Goal: Transaction & Acquisition: Book appointment/travel/reservation

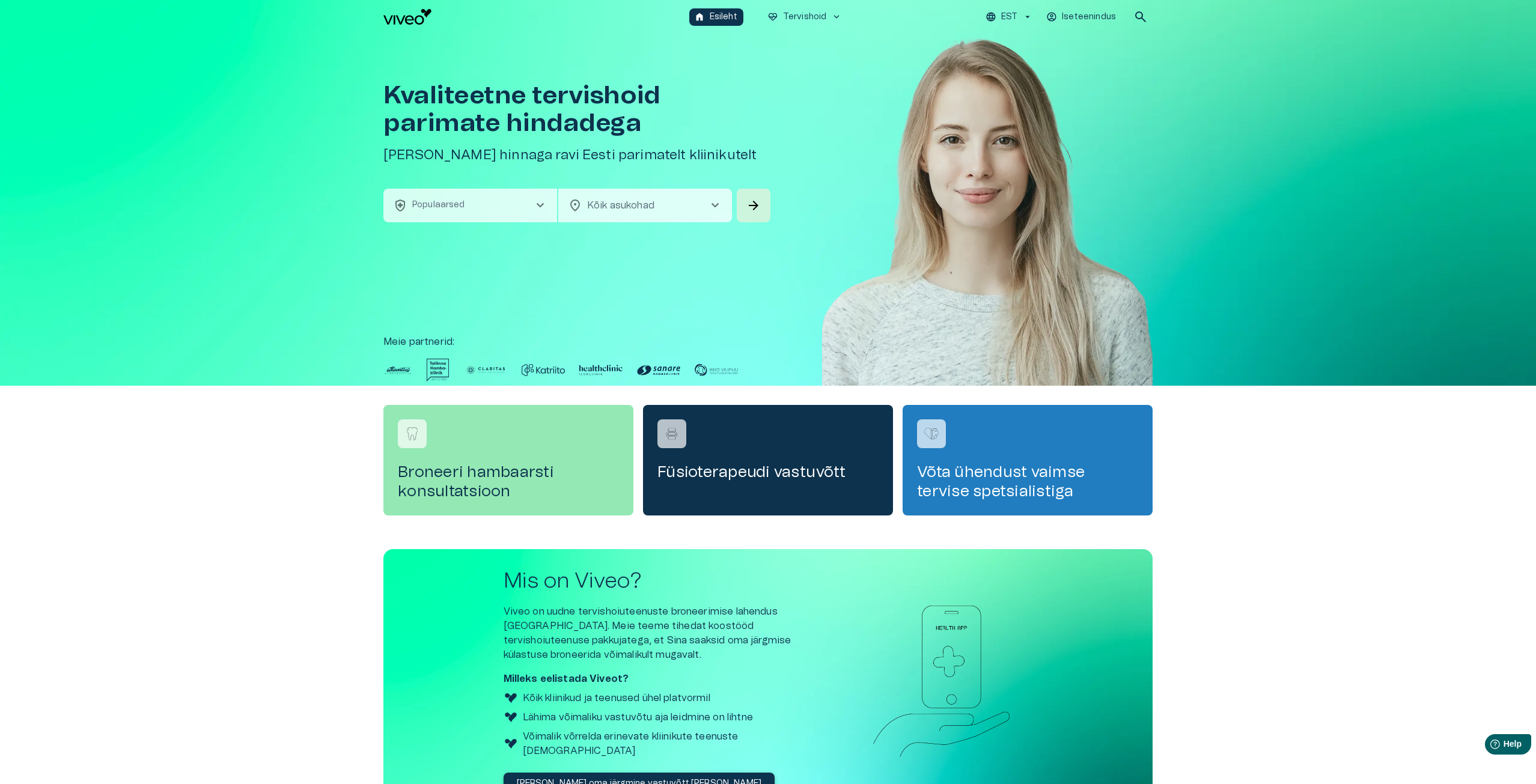
click at [424, 197] on button "health_and_safety Populaarsed chevron_right" at bounding box center [470, 206] width 174 height 34
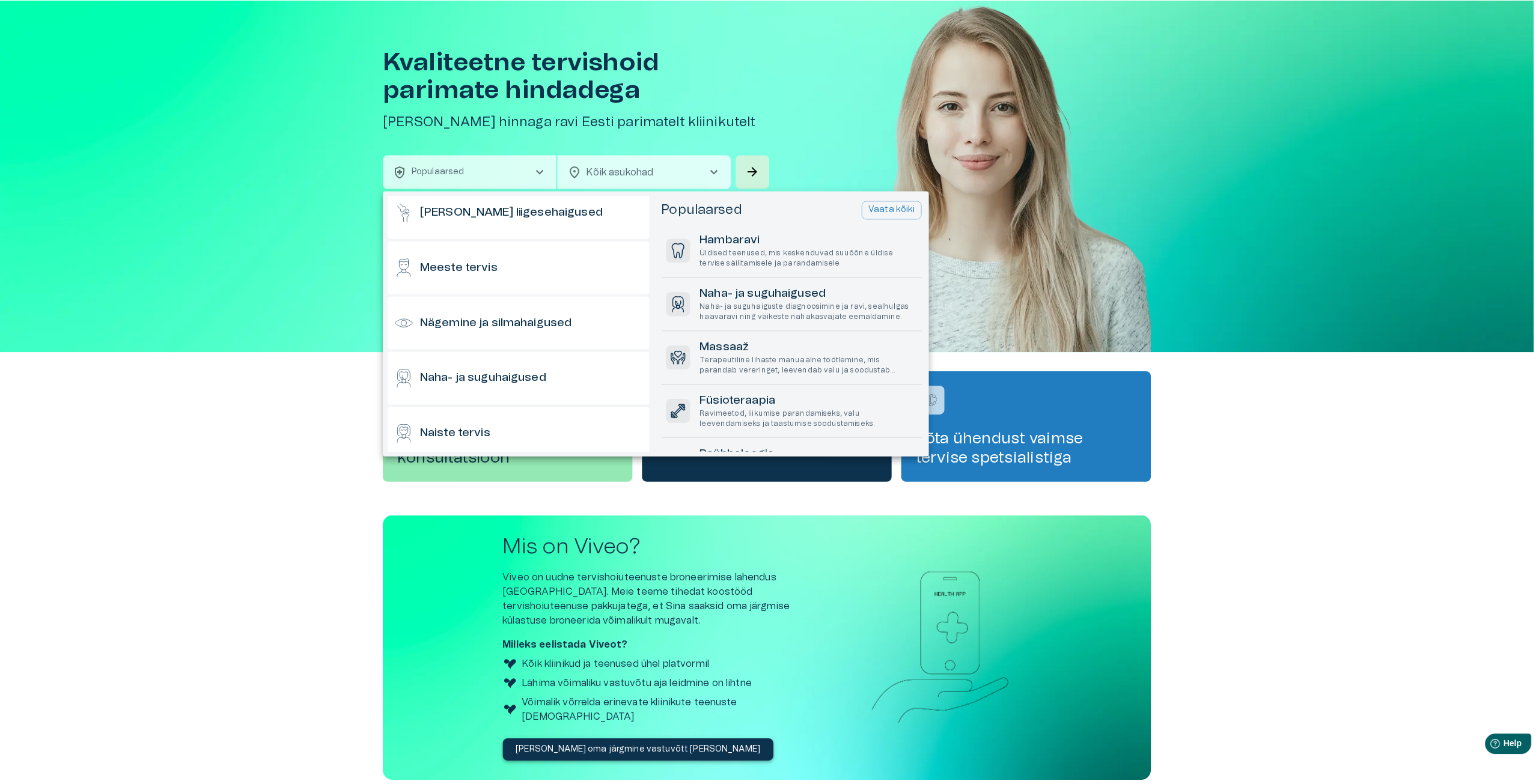
scroll to position [481, 0]
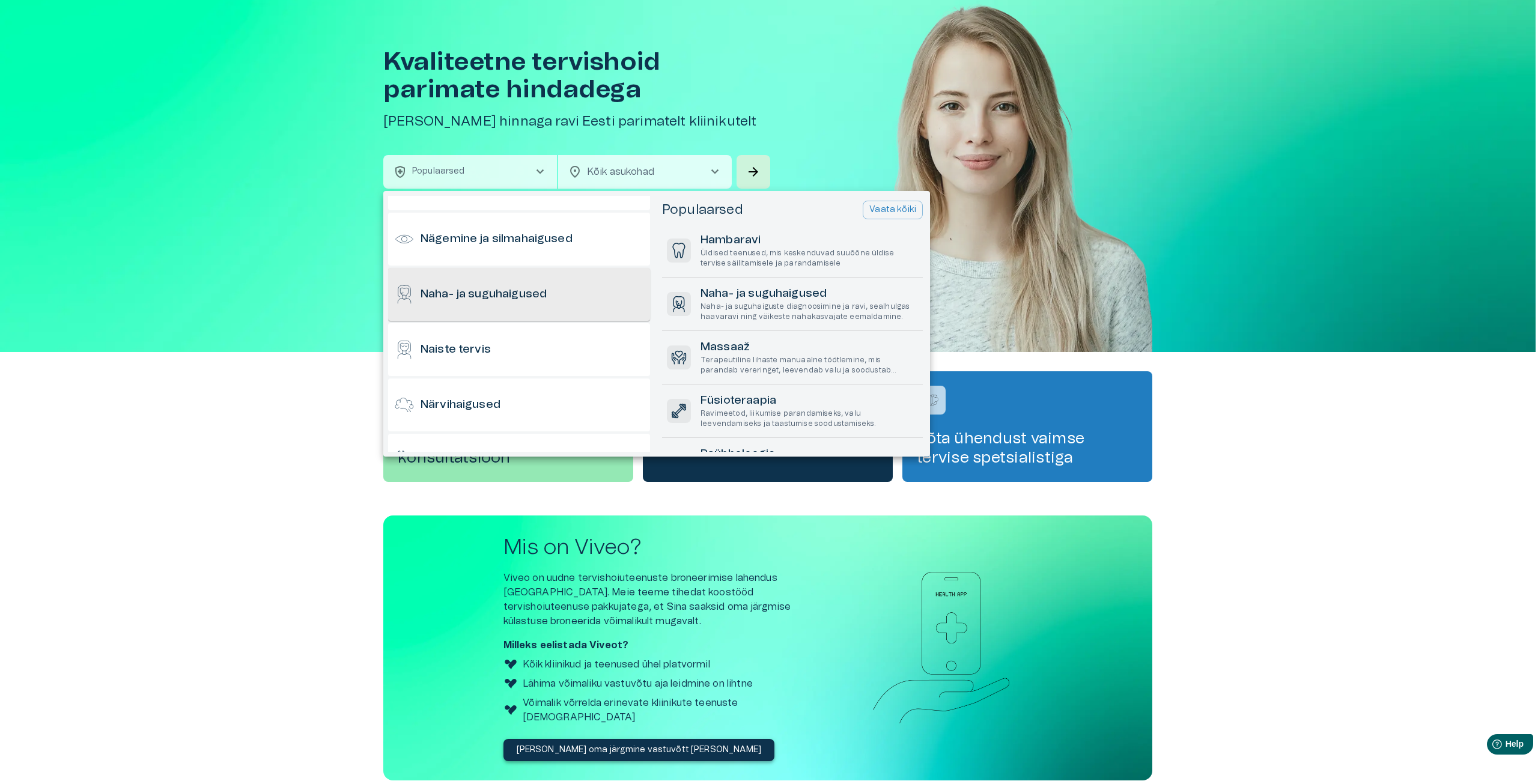
click at [558, 287] on div "Naha- ja suguhaigused" at bounding box center [519, 294] width 262 height 53
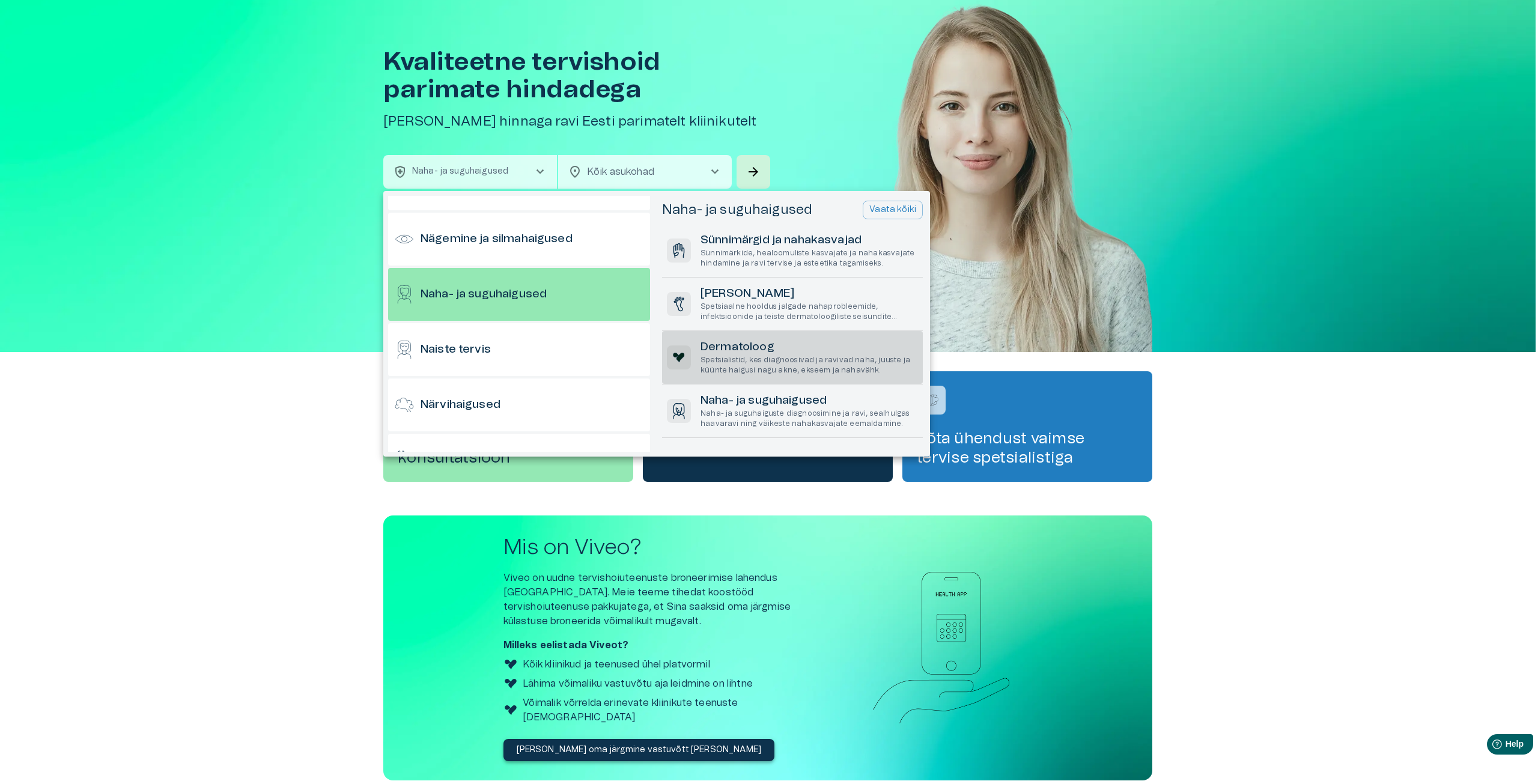
click at [803, 349] on h6 "Dermatoloog" at bounding box center [809, 347] width 217 height 16
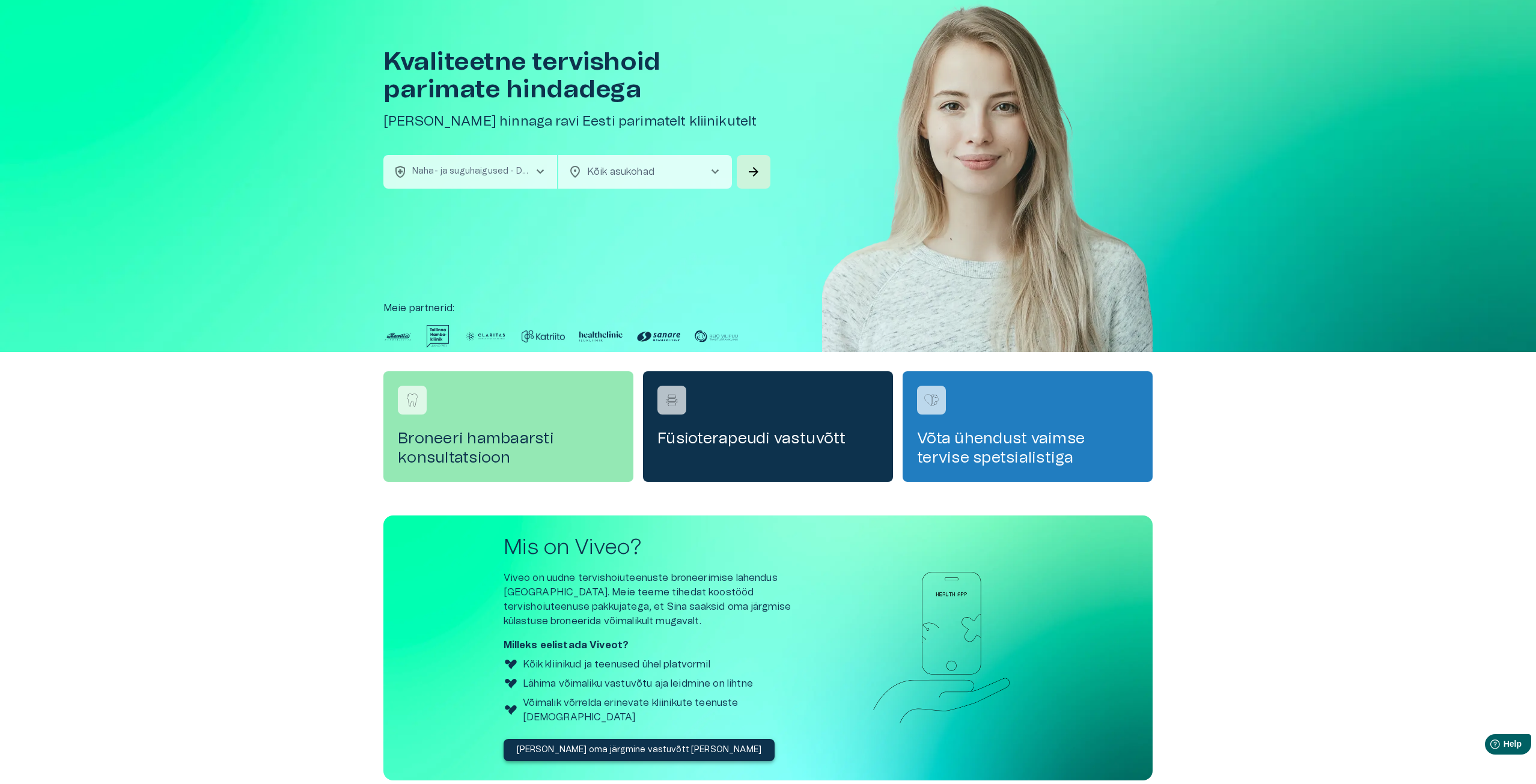
click at [712, 168] on span "chevron_right" at bounding box center [715, 172] width 15 height 15
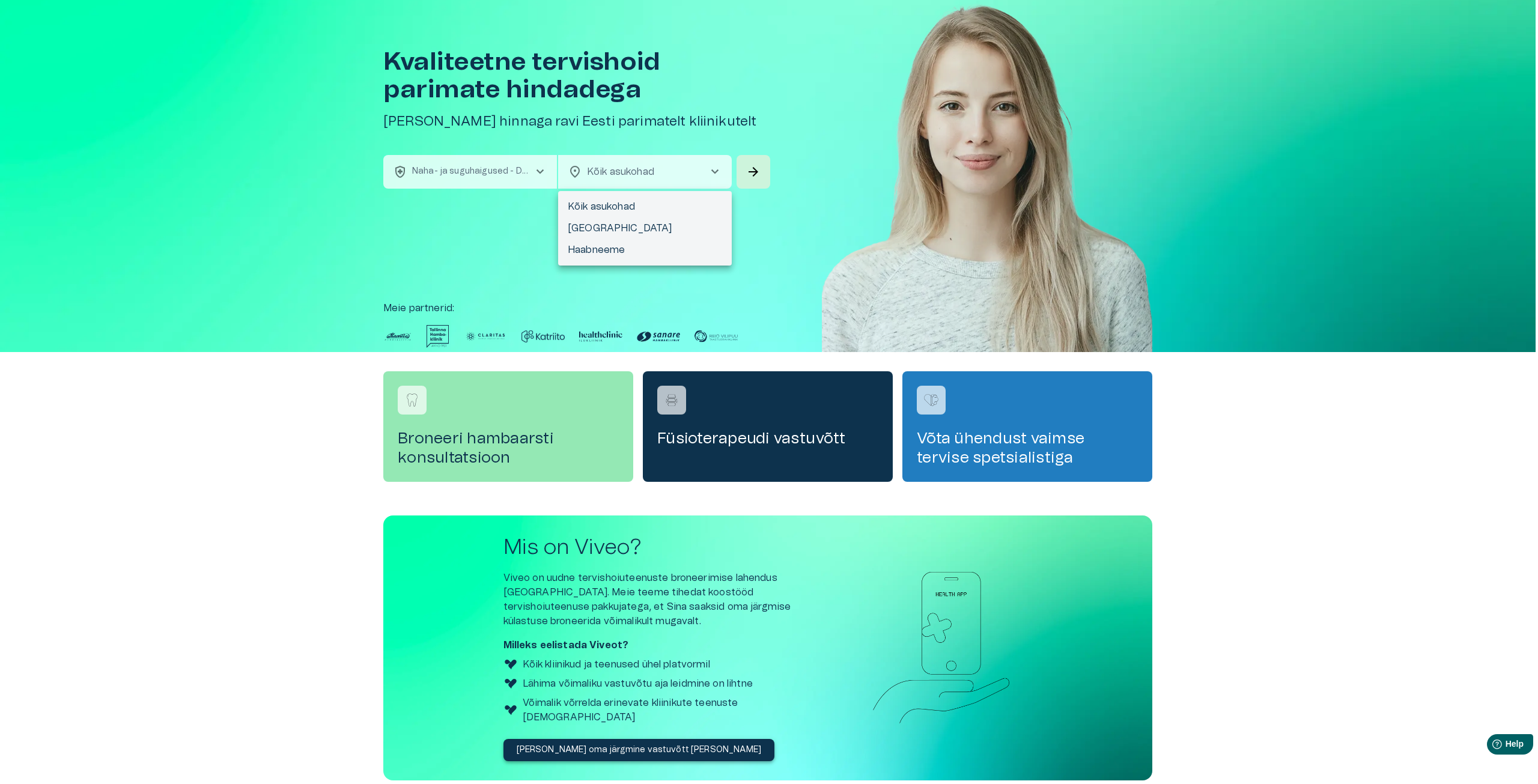
click at [629, 225] on li "[GEOGRAPHIC_DATA]" at bounding box center [645, 228] width 174 height 22
type input "**********"
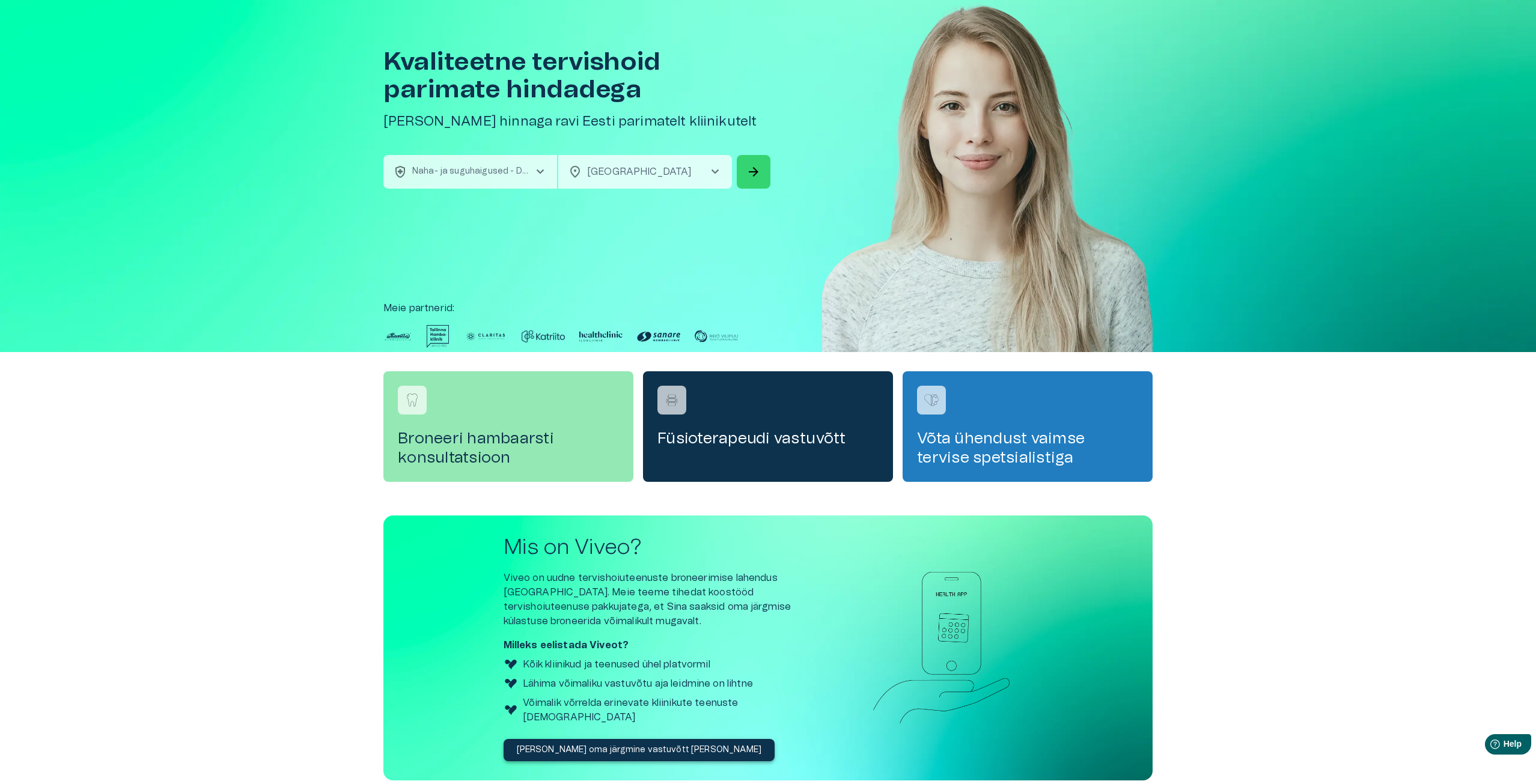
click at [757, 168] on span "arrow_forward" at bounding box center [754, 172] width 15 height 15
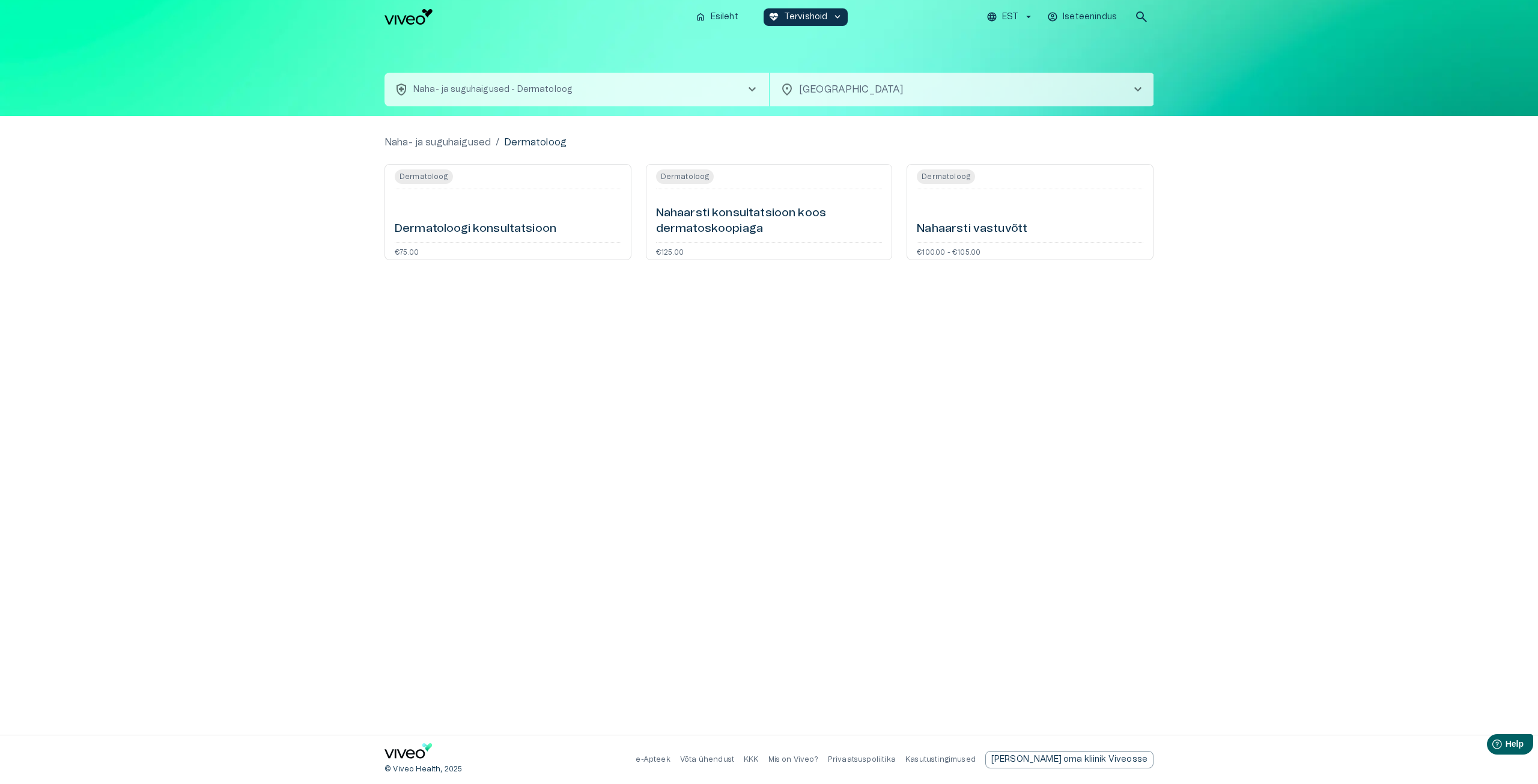
click at [972, 213] on div "Nahaarsti vastuvõtt" at bounding box center [1030, 215] width 226 height 43
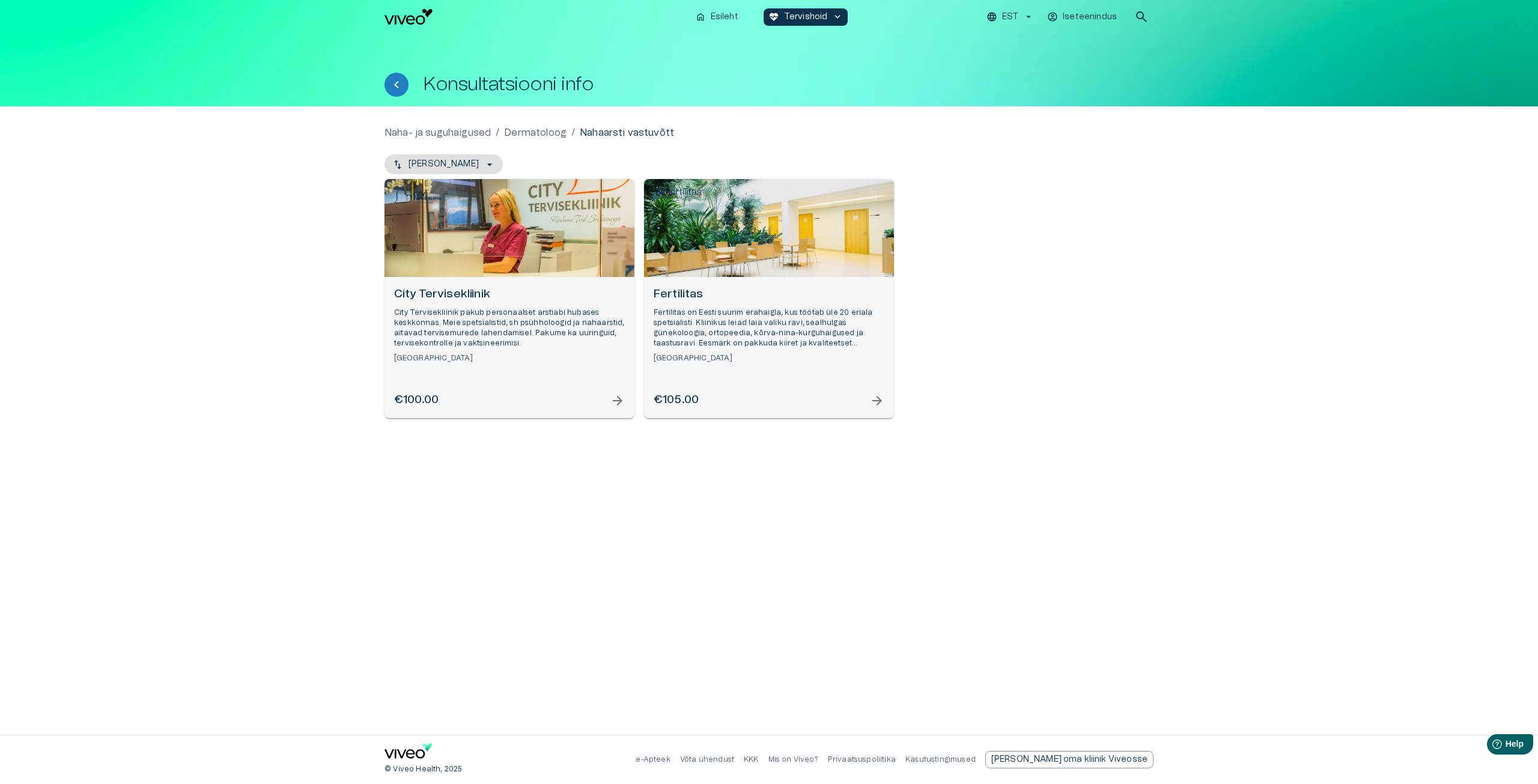
click at [720, 308] on p "Fertilitas on Eesti suurim erahaigla, kus töötab üle 20 eriala spetsialisti. Kl…" at bounding box center [769, 328] width 231 height 42
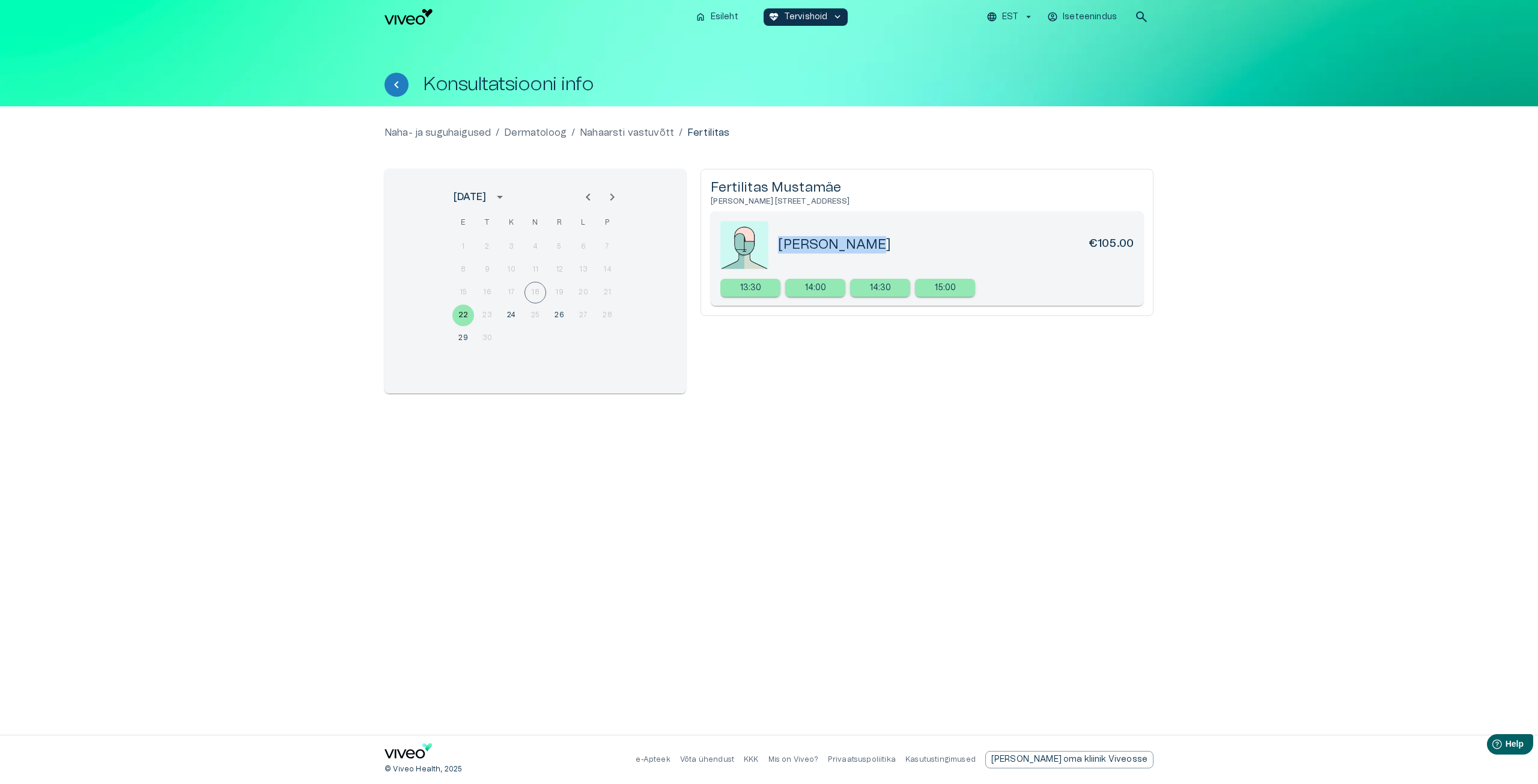
drag, startPoint x: 779, startPoint y: 243, endPoint x: 878, endPoint y: 240, distance: 99.0
click at [878, 240] on div "[PERSON_NAME] €105.00" at bounding box center [956, 245] width 356 height 18
click at [506, 311] on button "24" at bounding box center [511, 316] width 22 height 22
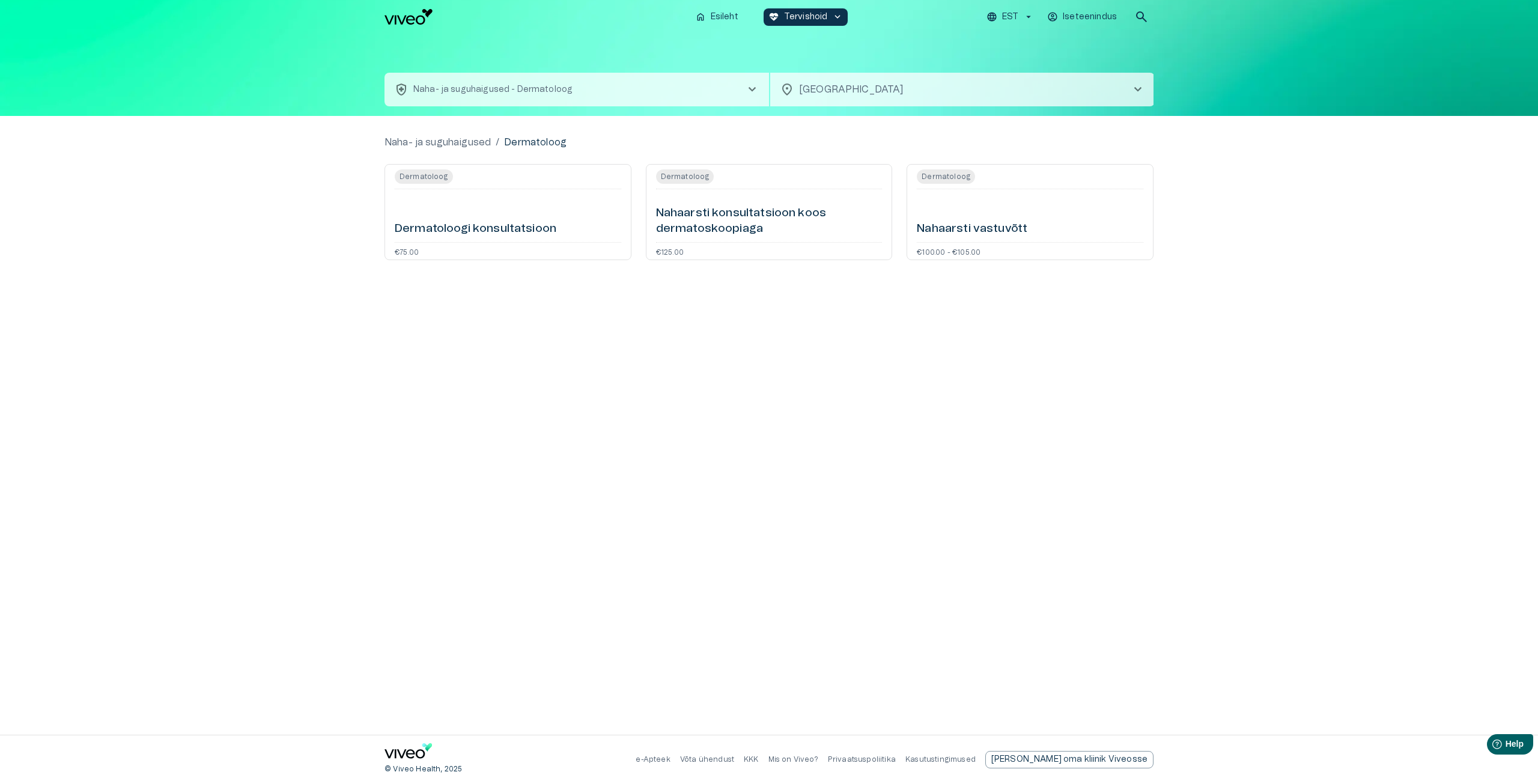
click at [460, 85] on p "Naha- ja suguhaigused - Dermatoloog" at bounding box center [493, 89] width 159 height 12
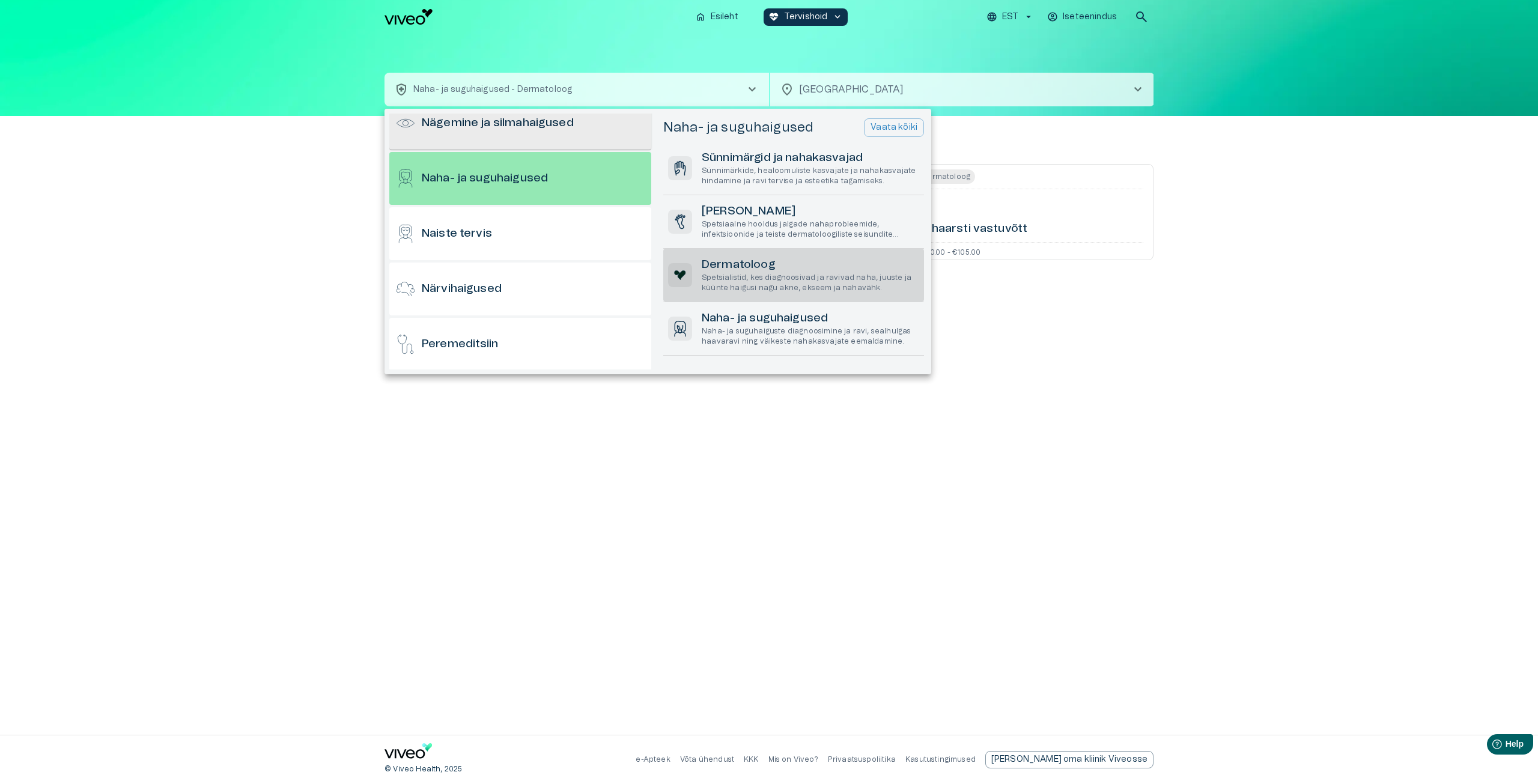
scroll to position [611, 0]
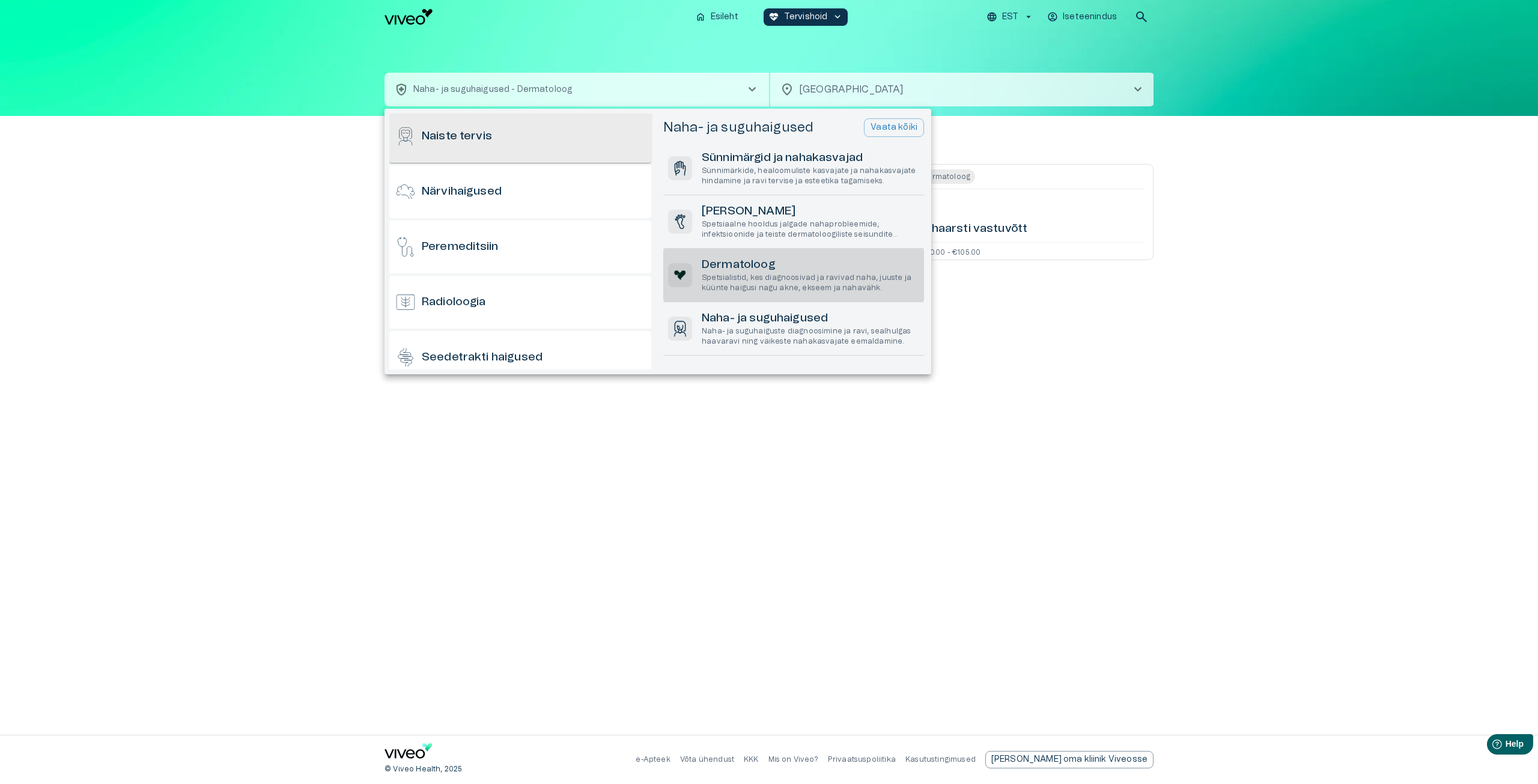
click at [509, 143] on div "Naiste tervis" at bounding box center [520, 136] width 262 height 53
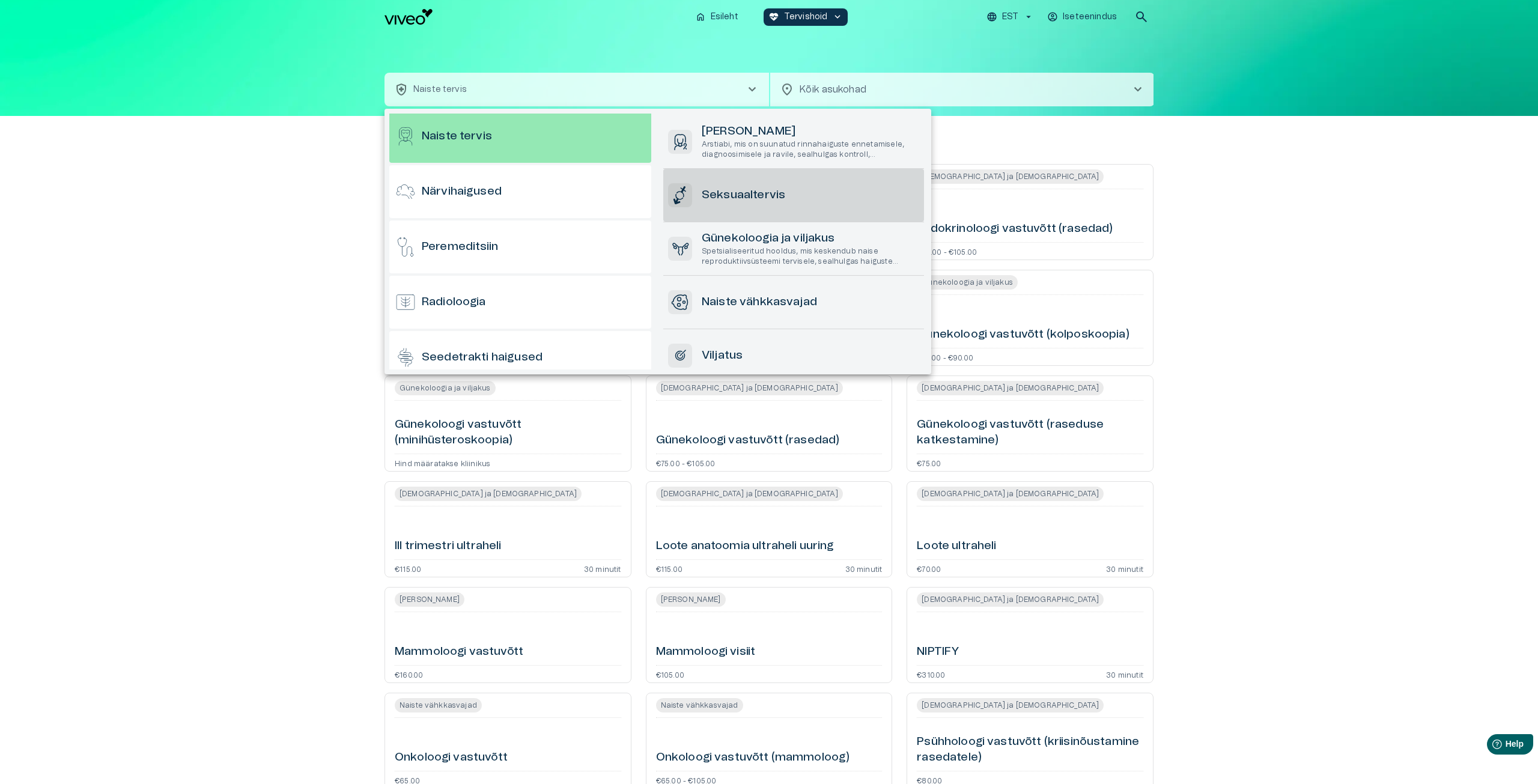
scroll to position [152, 0]
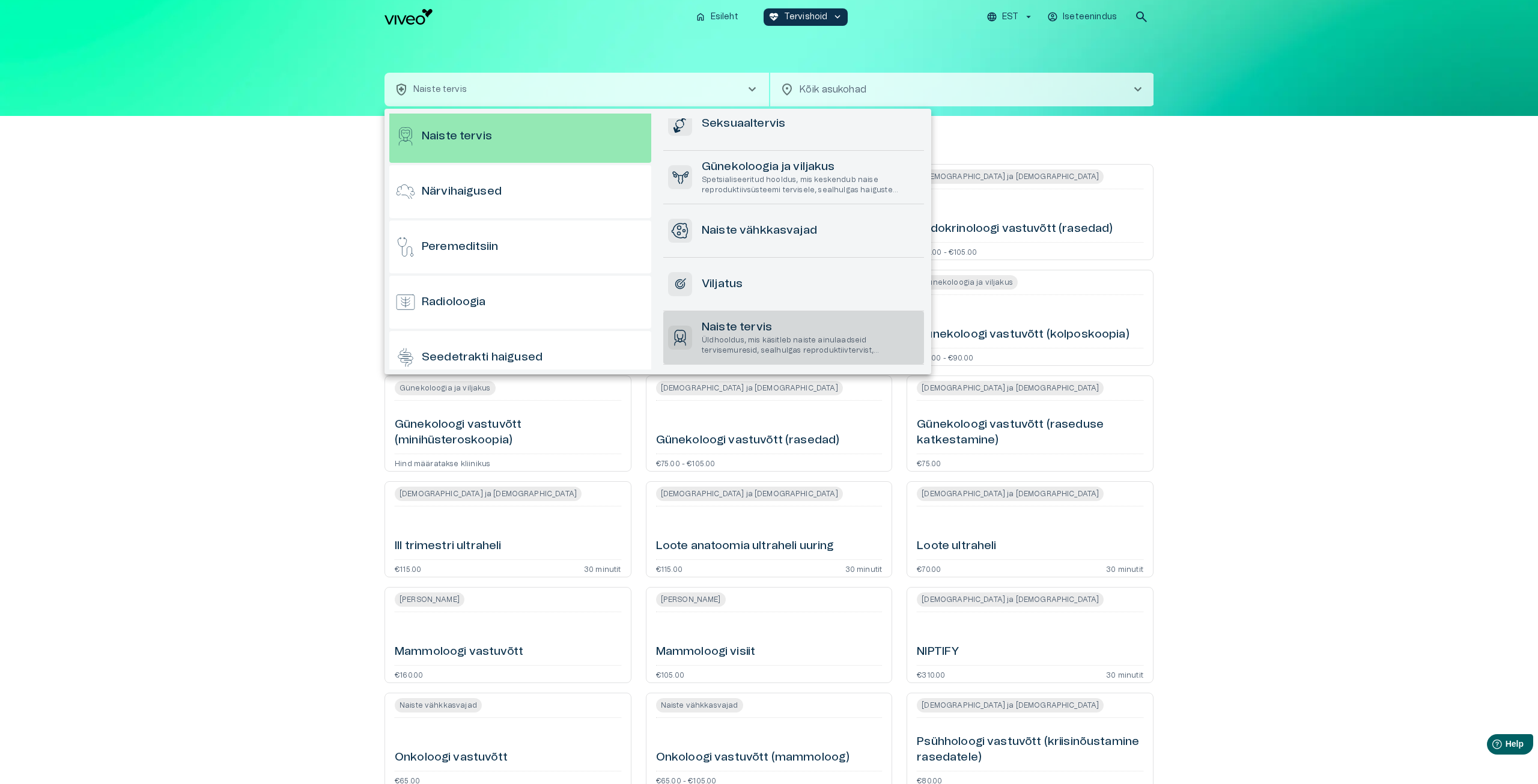
click at [862, 338] on p "Üldhooldus, mis käsitleb naiste ainulaadseid tervisemuresid, sealhulgas reprodu…" at bounding box center [811, 346] width 217 height 20
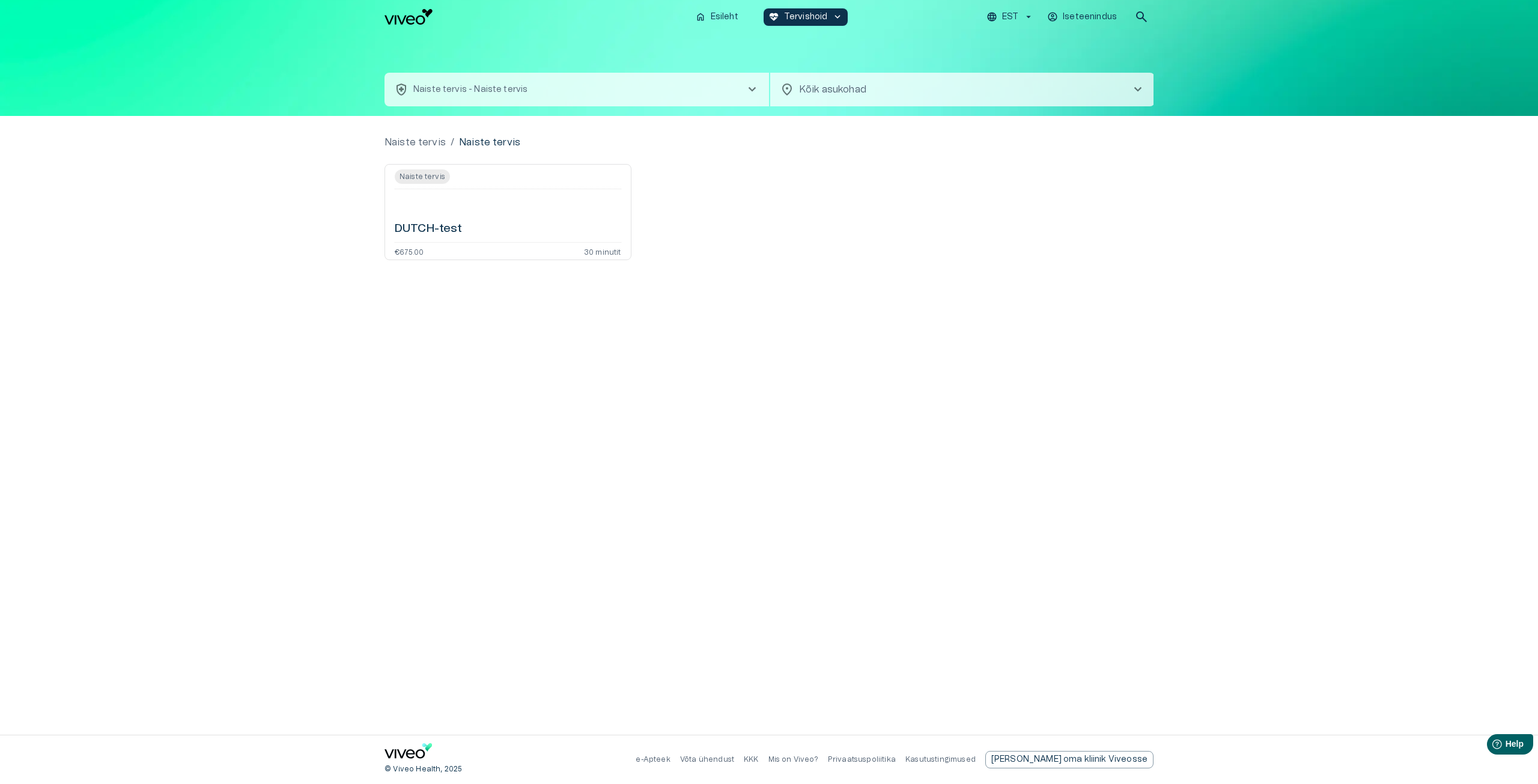
click at [752, 88] on span "chevron_right" at bounding box center [752, 90] width 15 height 15
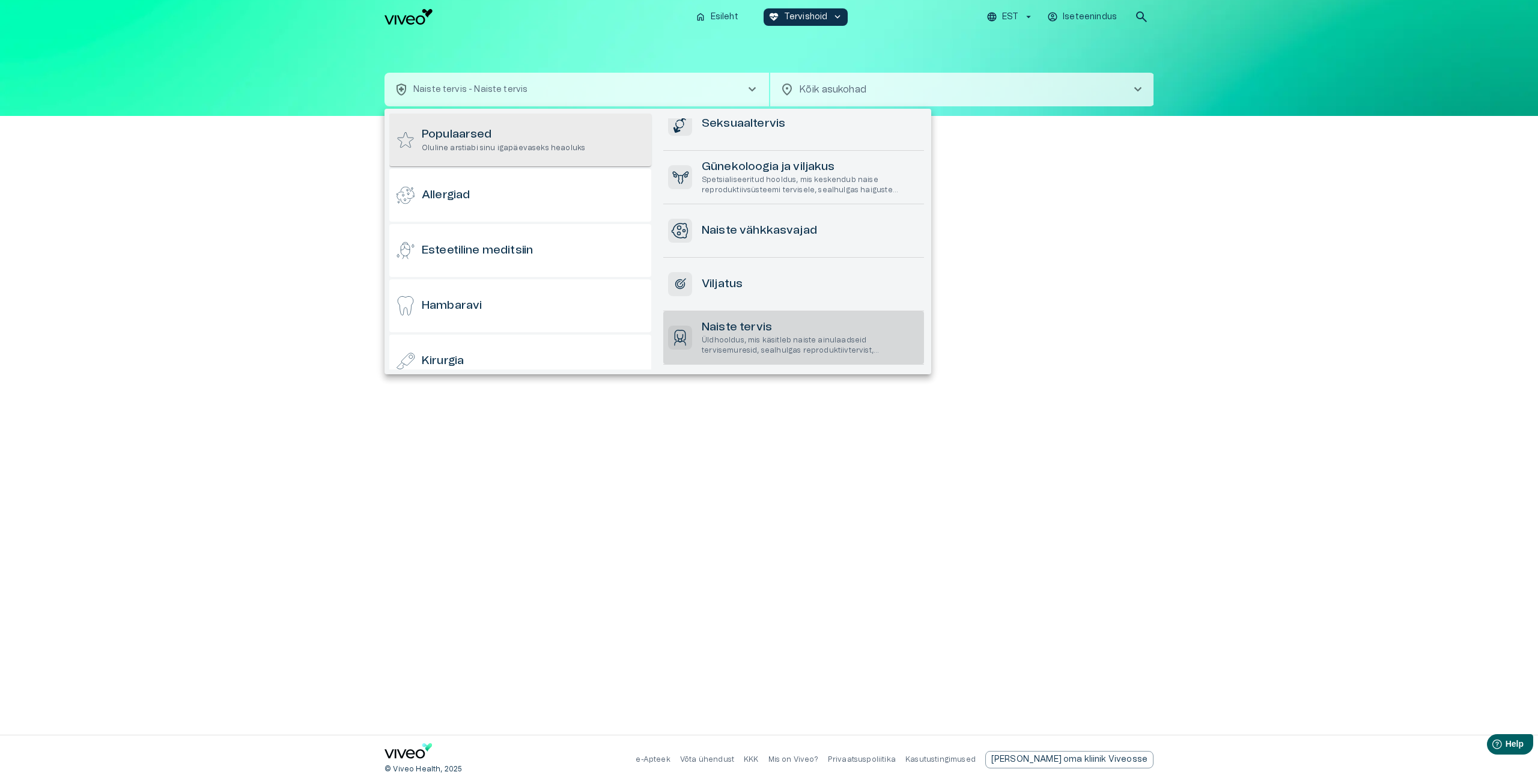
click at [548, 143] on p "Oluline arstiabi sinu igapäevaseks heaoluks" at bounding box center [503, 148] width 163 height 10
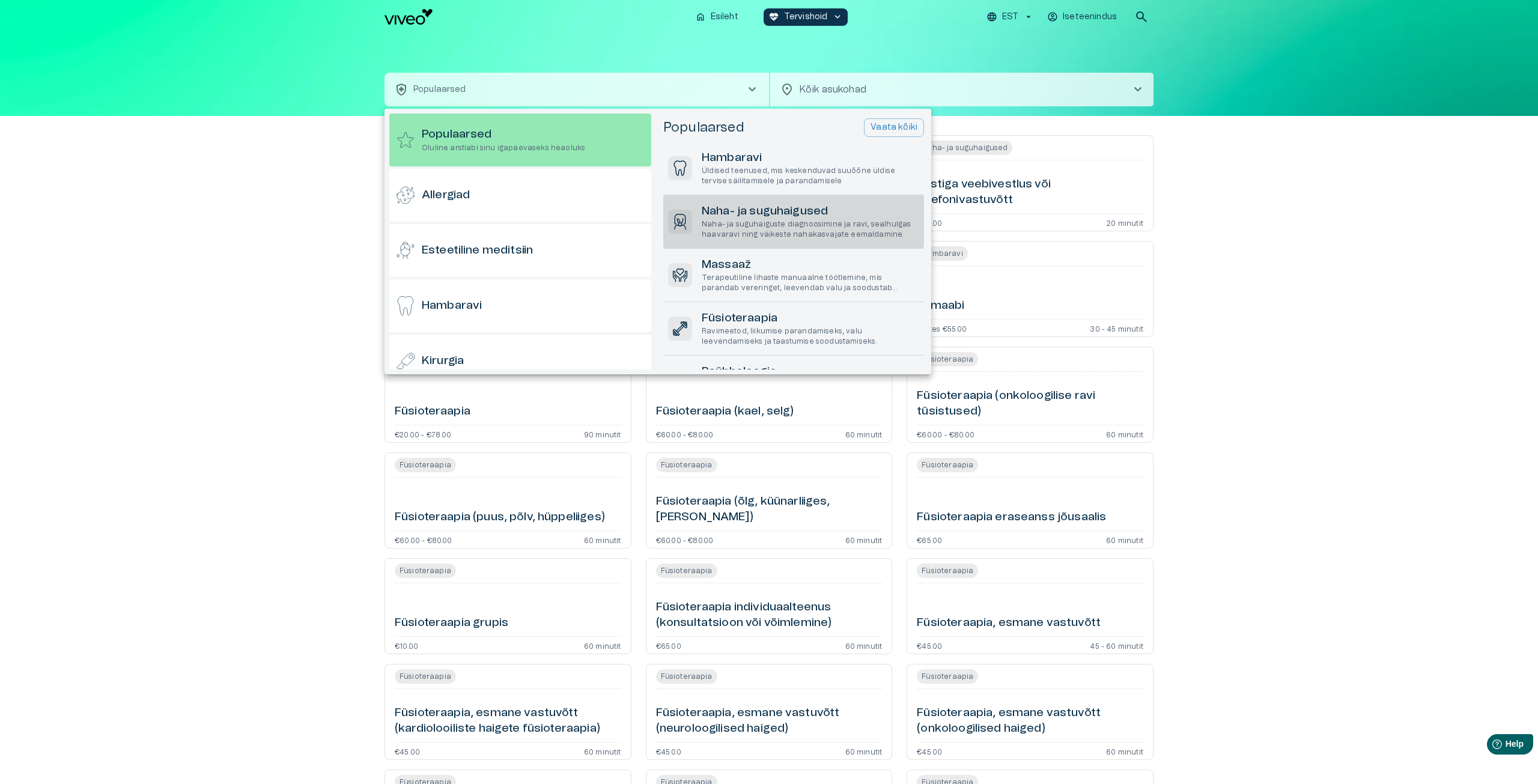
click at [768, 214] on h6 "Naha- ja suguhaigused" at bounding box center [811, 211] width 217 height 16
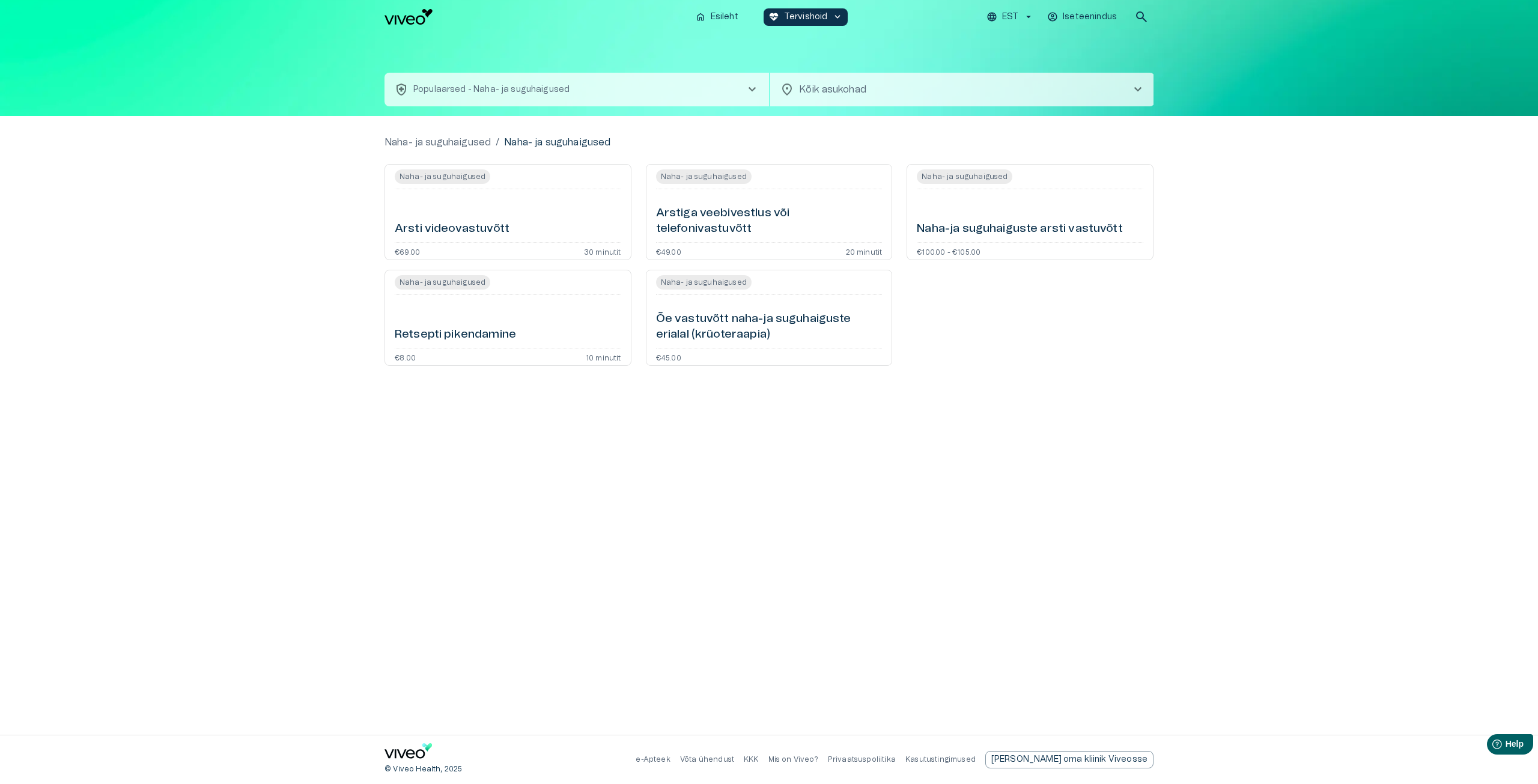
click at [1069, 189] on hr "Open service booking details" at bounding box center [1030, 189] width 226 height 1
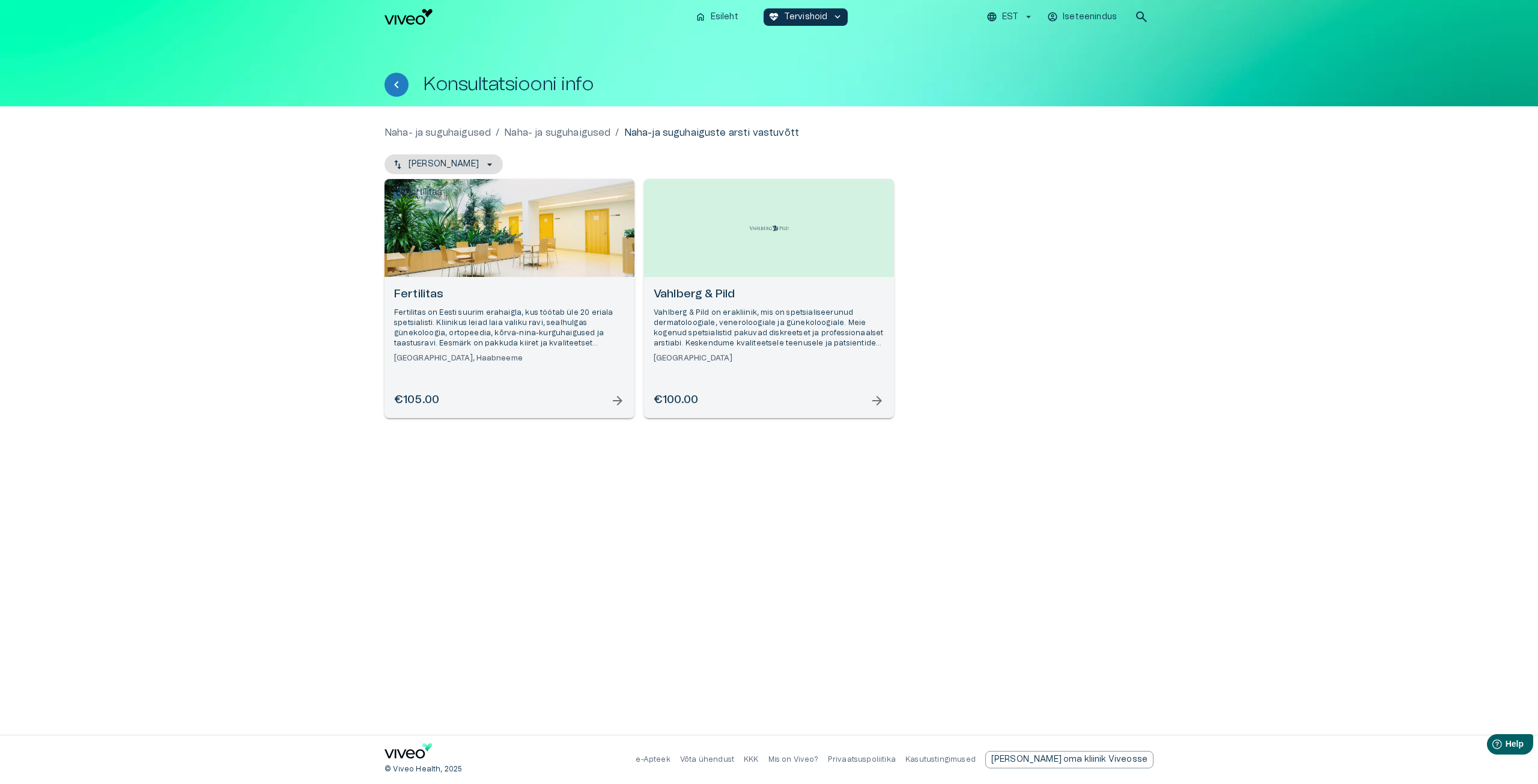
click at [792, 298] on h6 "Vahlberg & Pild" at bounding box center [769, 295] width 231 height 16
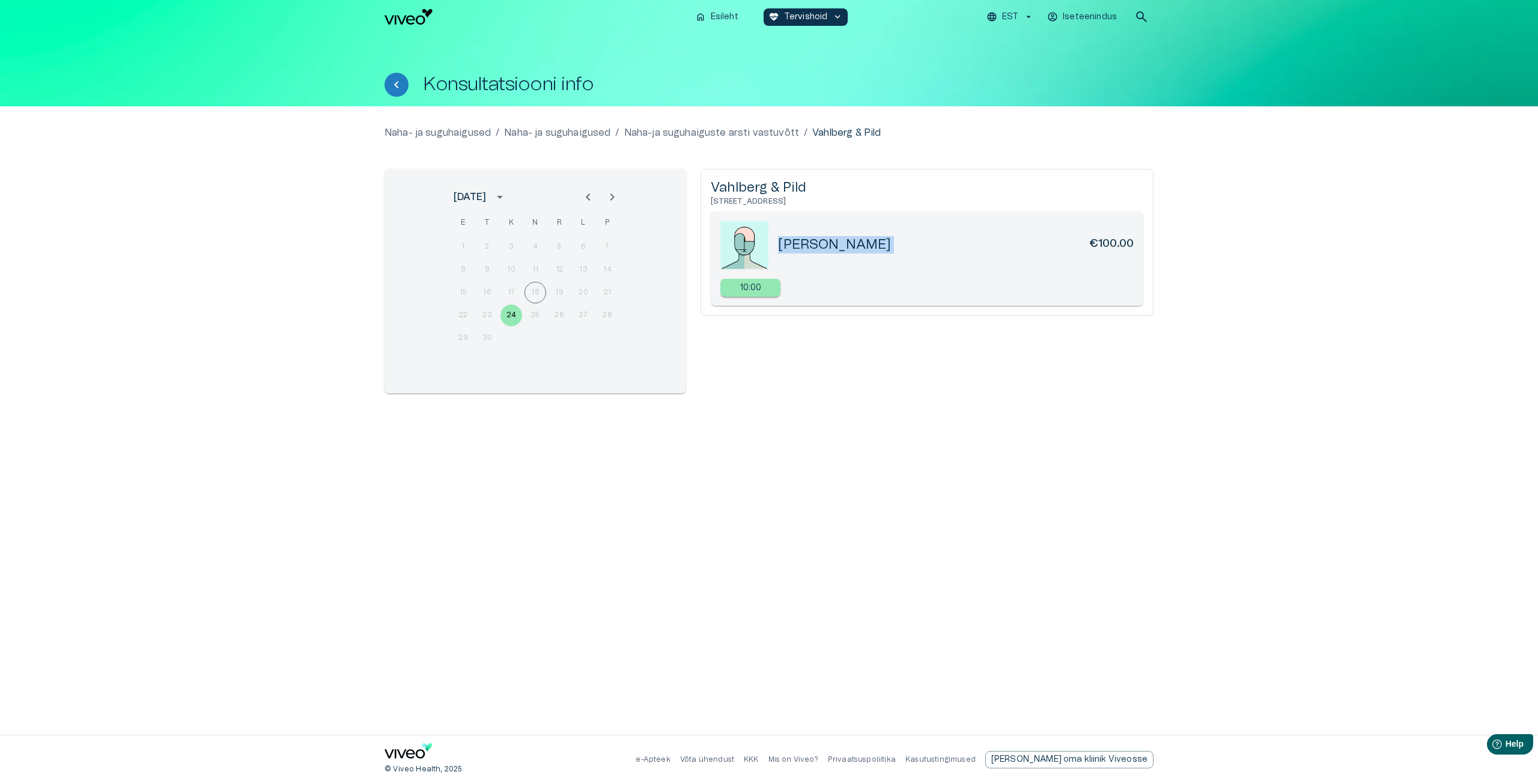
drag, startPoint x: 781, startPoint y: 246, endPoint x: 1027, endPoint y: 244, distance: 246.0
click at [1031, 244] on div "Kairi Nurm €100.00" at bounding box center [956, 245] width 356 height 18
copy h5 "[PERSON_NAME]"
